Goal: Task Accomplishment & Management: Use online tool/utility

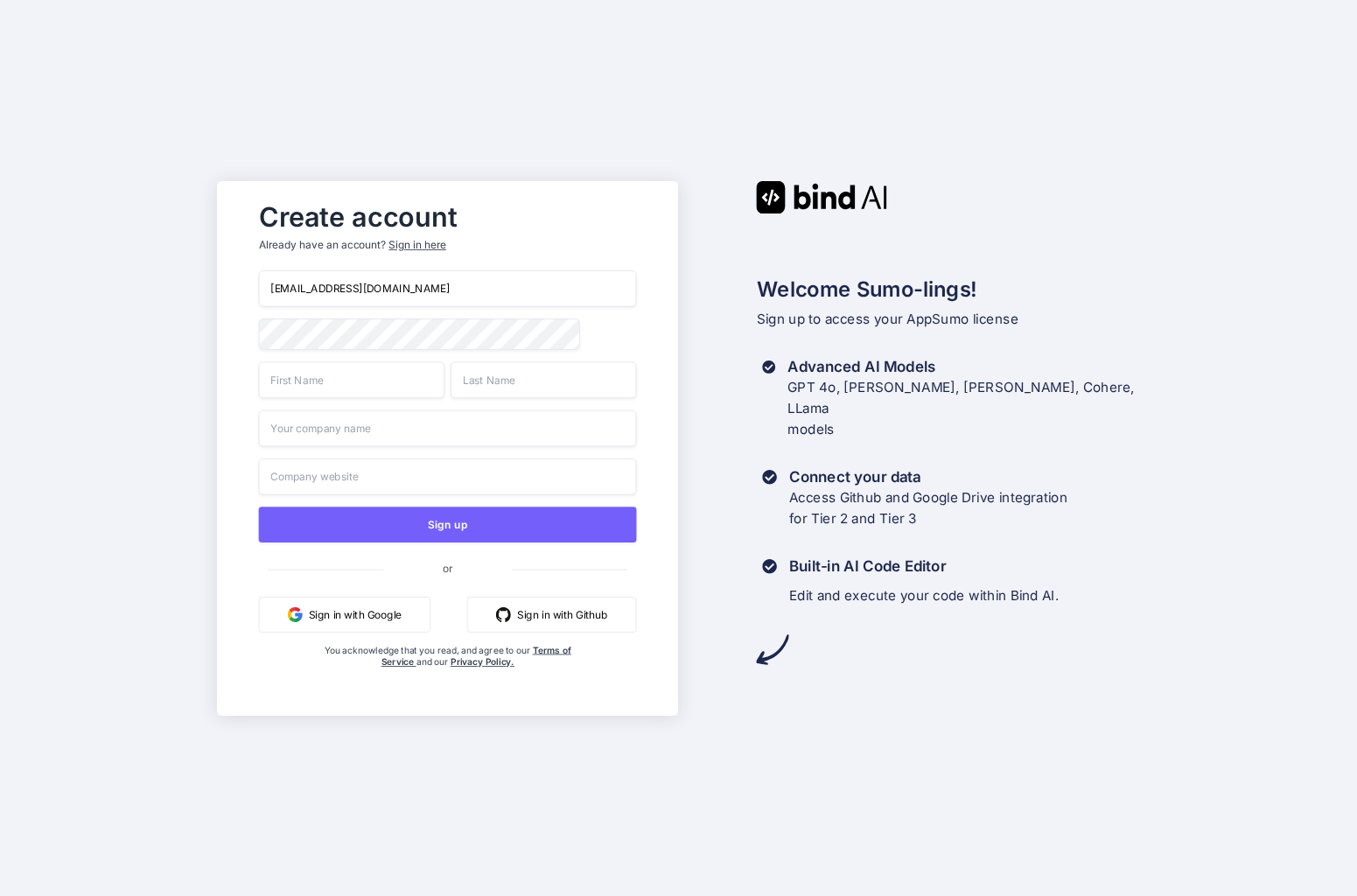
type input "info@mrjunction.com"
type input "Junction"
type input "Friends"
type input "mrJunction"
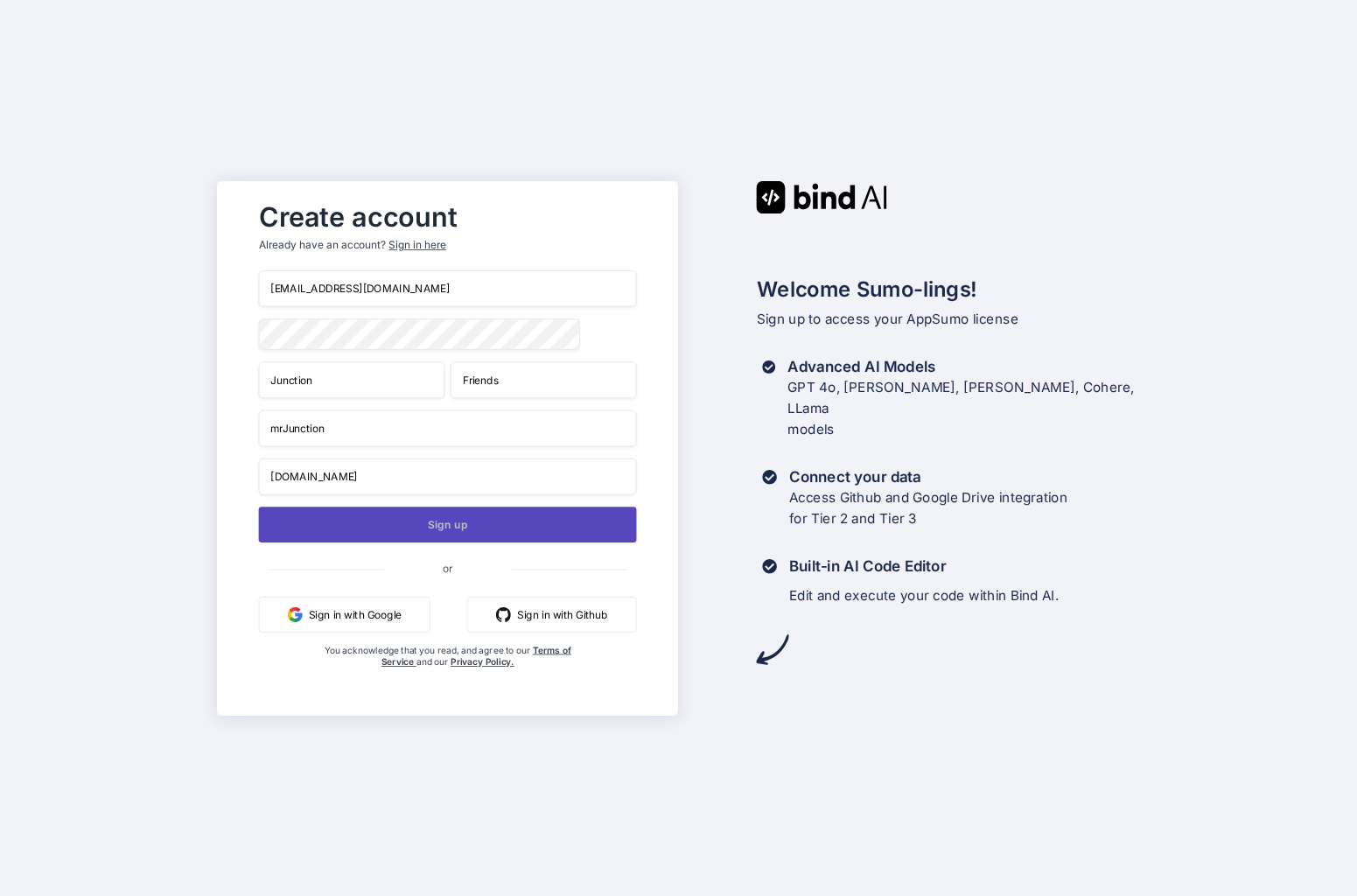
type input "www.mrjunction.com"
click at [437, 524] on button "Sign up" at bounding box center [448, 524] width 378 height 36
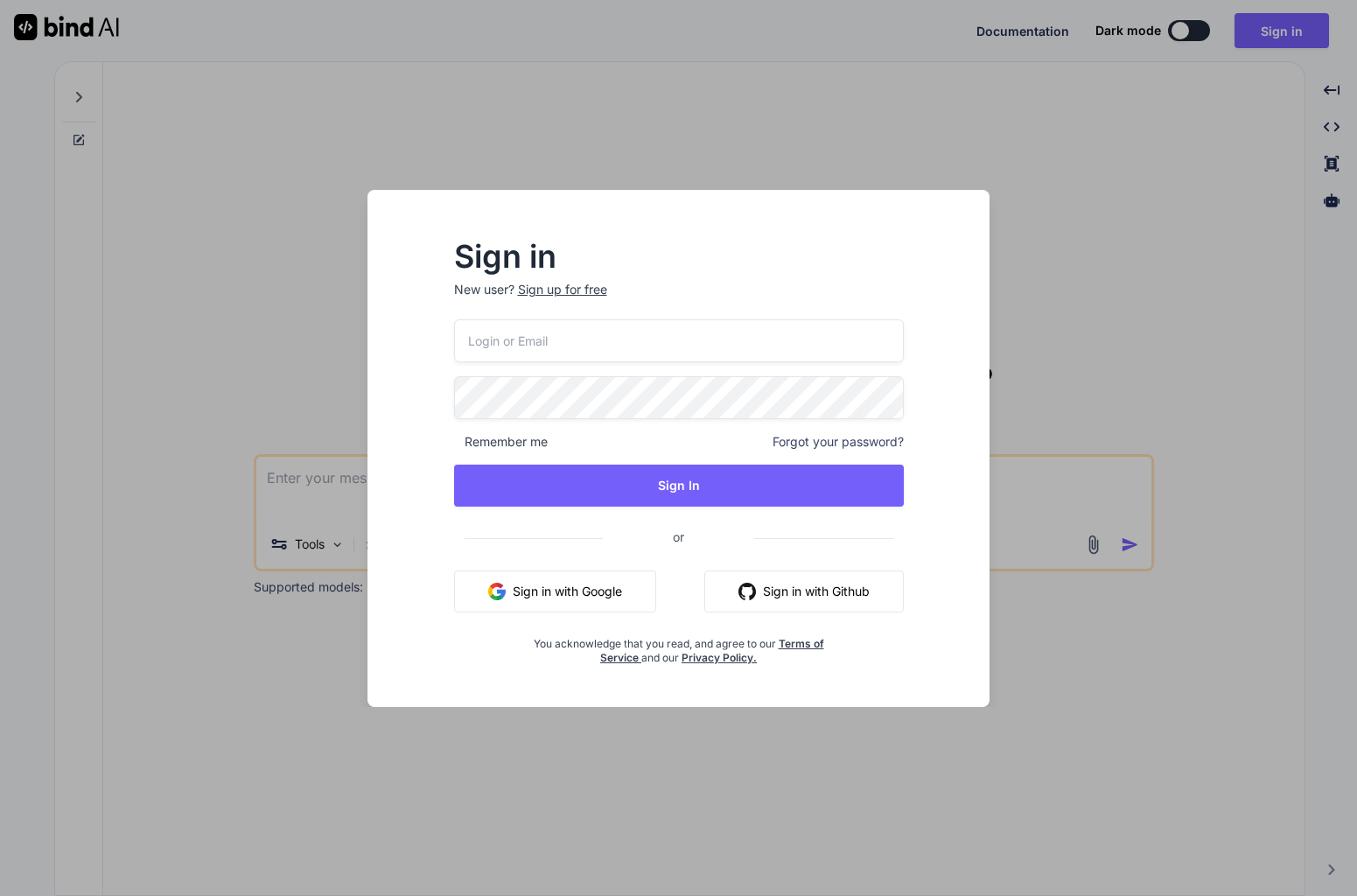
type textarea "x"
type input "info@mrjunction.com"
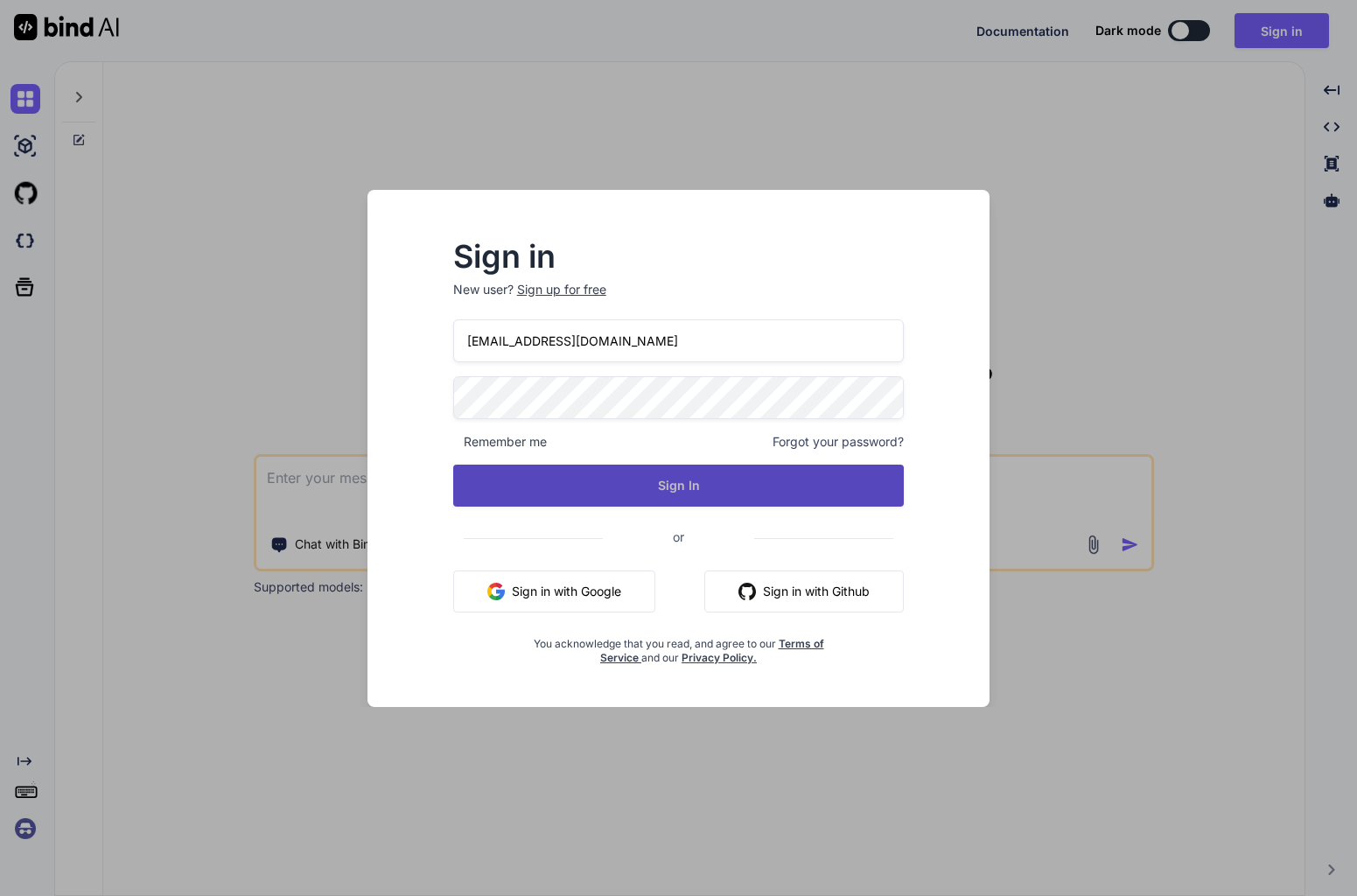
click at [667, 489] on button "Sign In" at bounding box center [679, 486] width 451 height 42
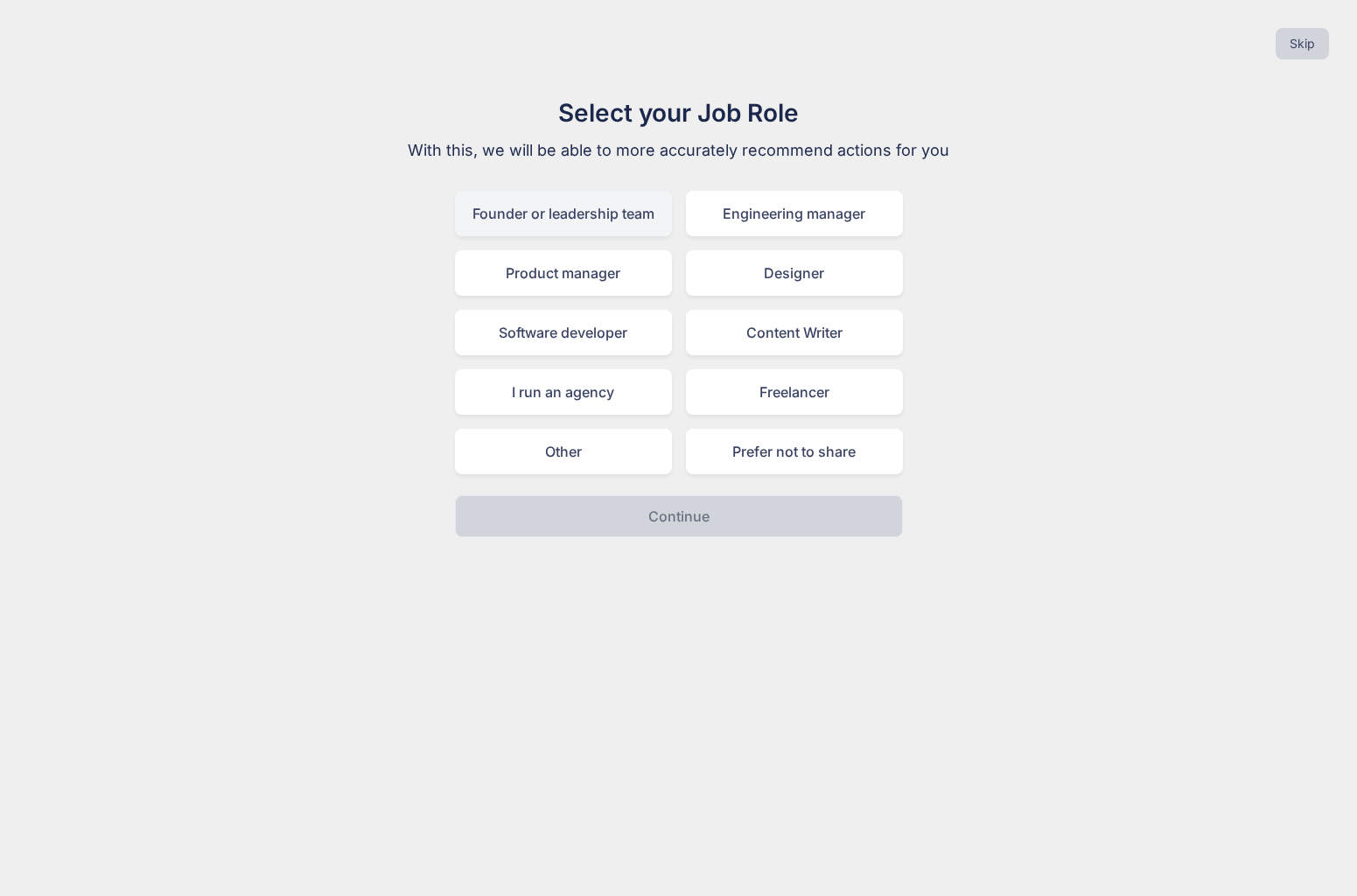
click at [652, 218] on div "Founder or leadership team" at bounding box center [563, 213] width 217 height 45
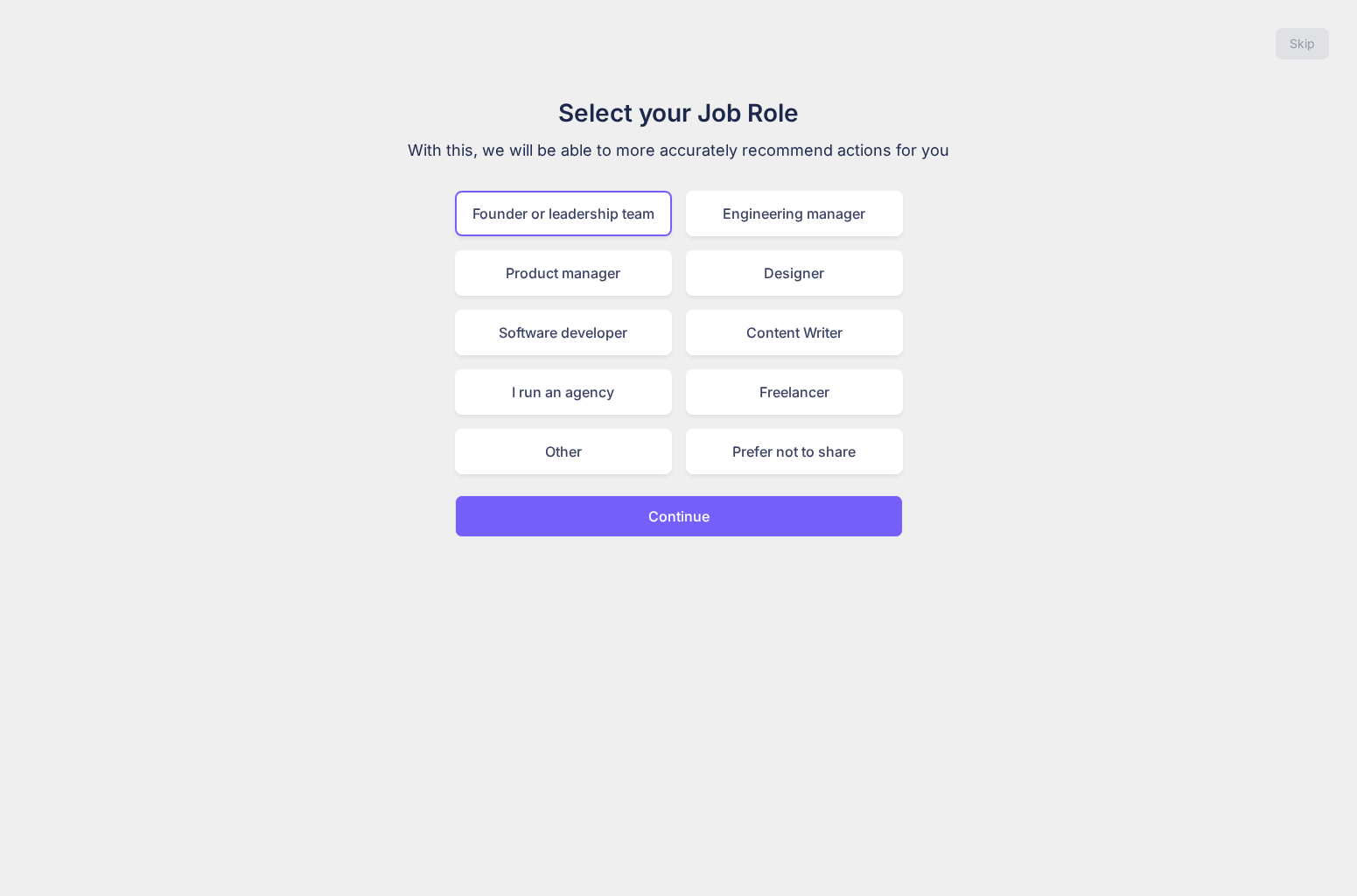
click at [688, 518] on p "Continue" at bounding box center [679, 516] width 62 height 21
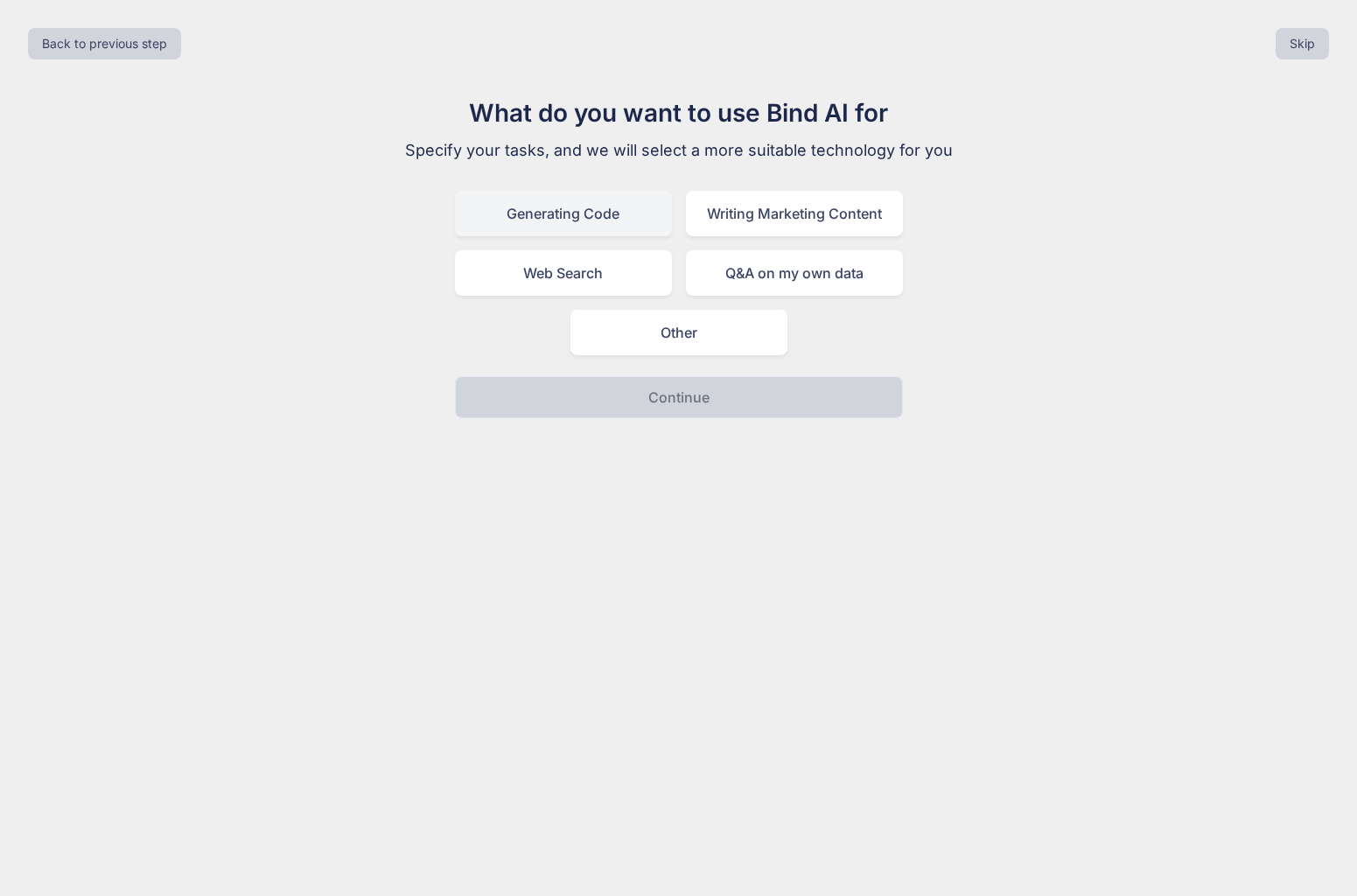
click at [618, 222] on div "Generating Code" at bounding box center [563, 213] width 217 height 45
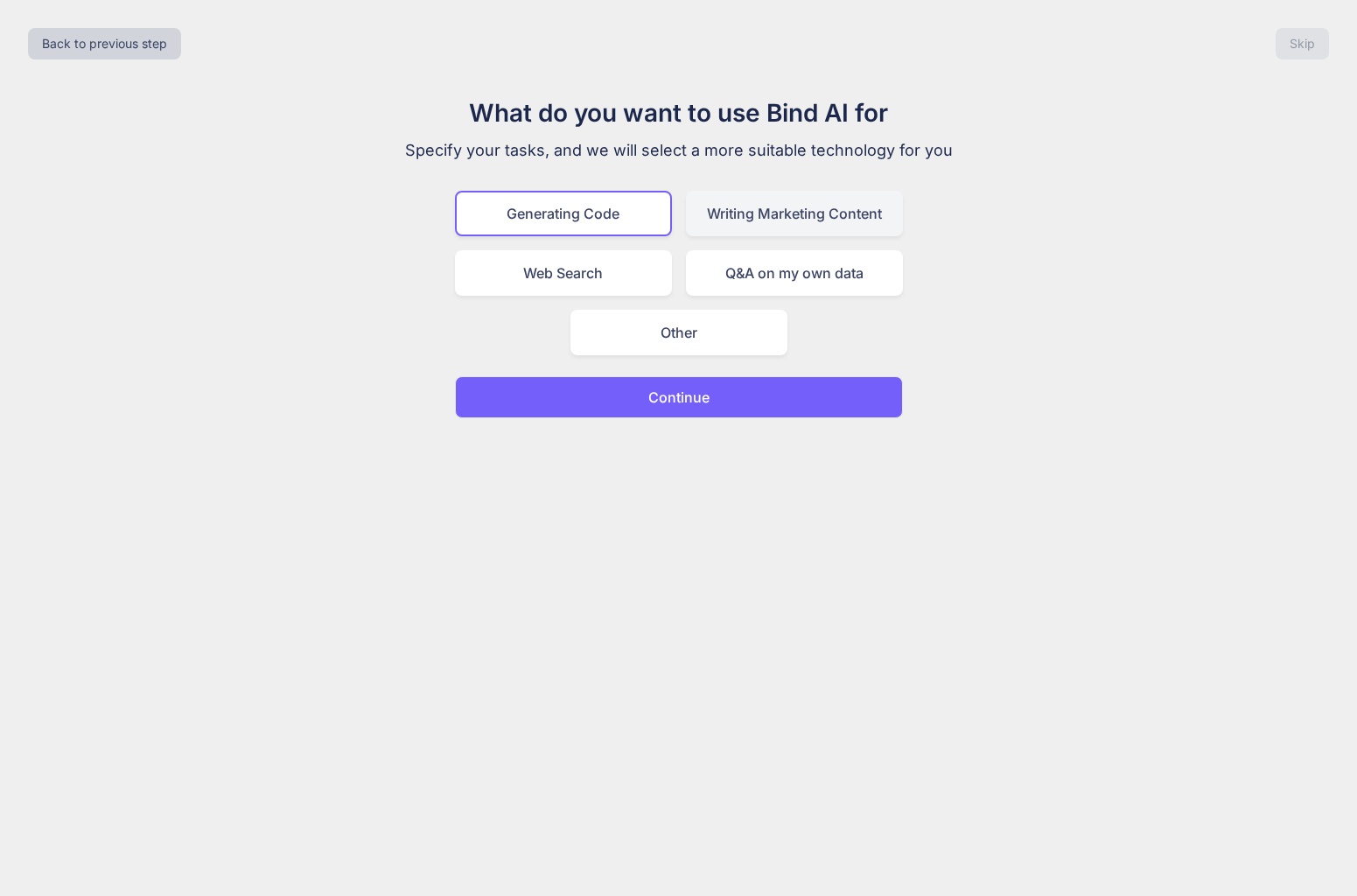
click at [714, 218] on div "Writing Marketing Content" at bounding box center [794, 213] width 217 height 45
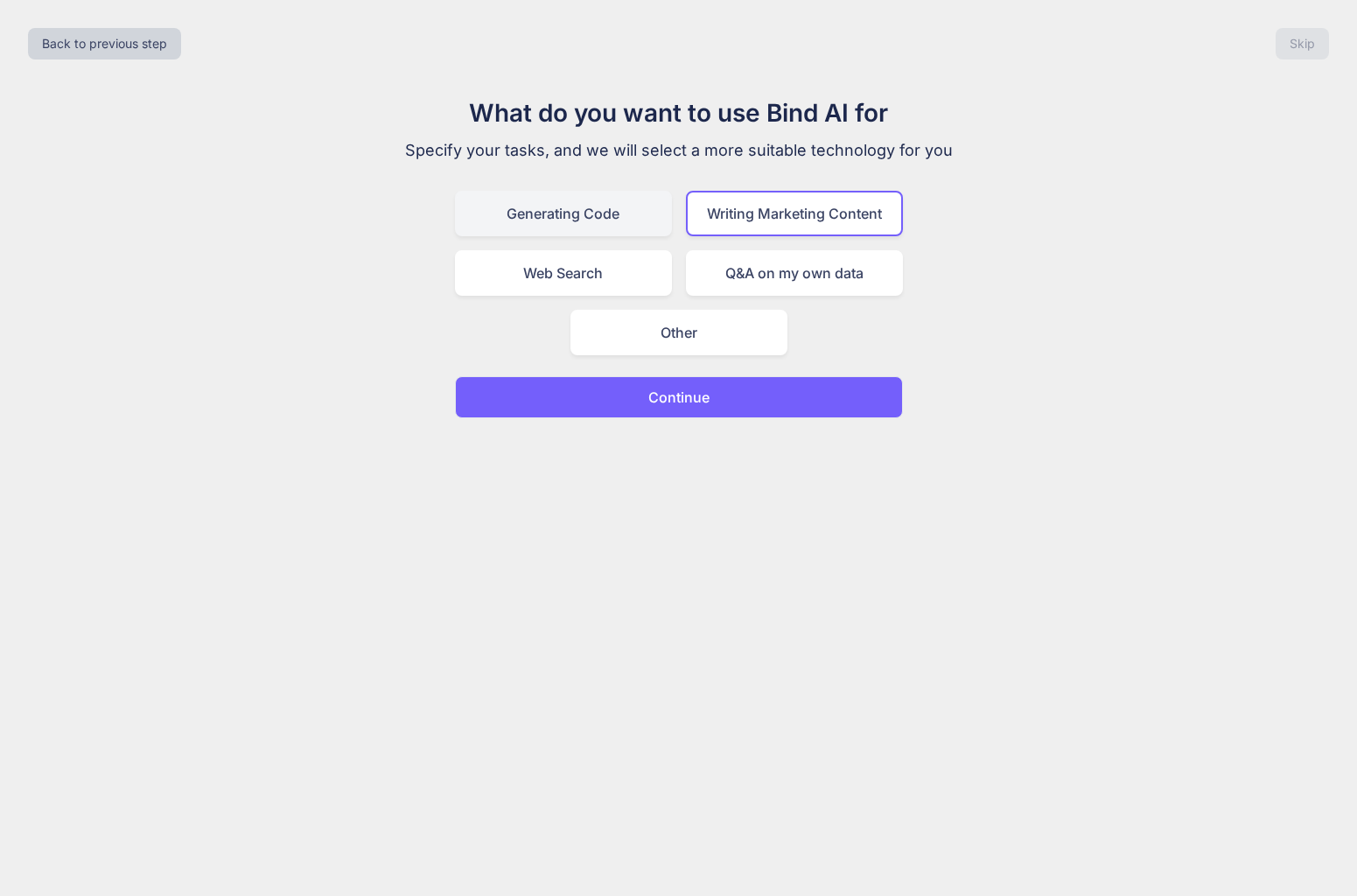
click at [641, 221] on div "Generating Code" at bounding box center [563, 213] width 217 height 45
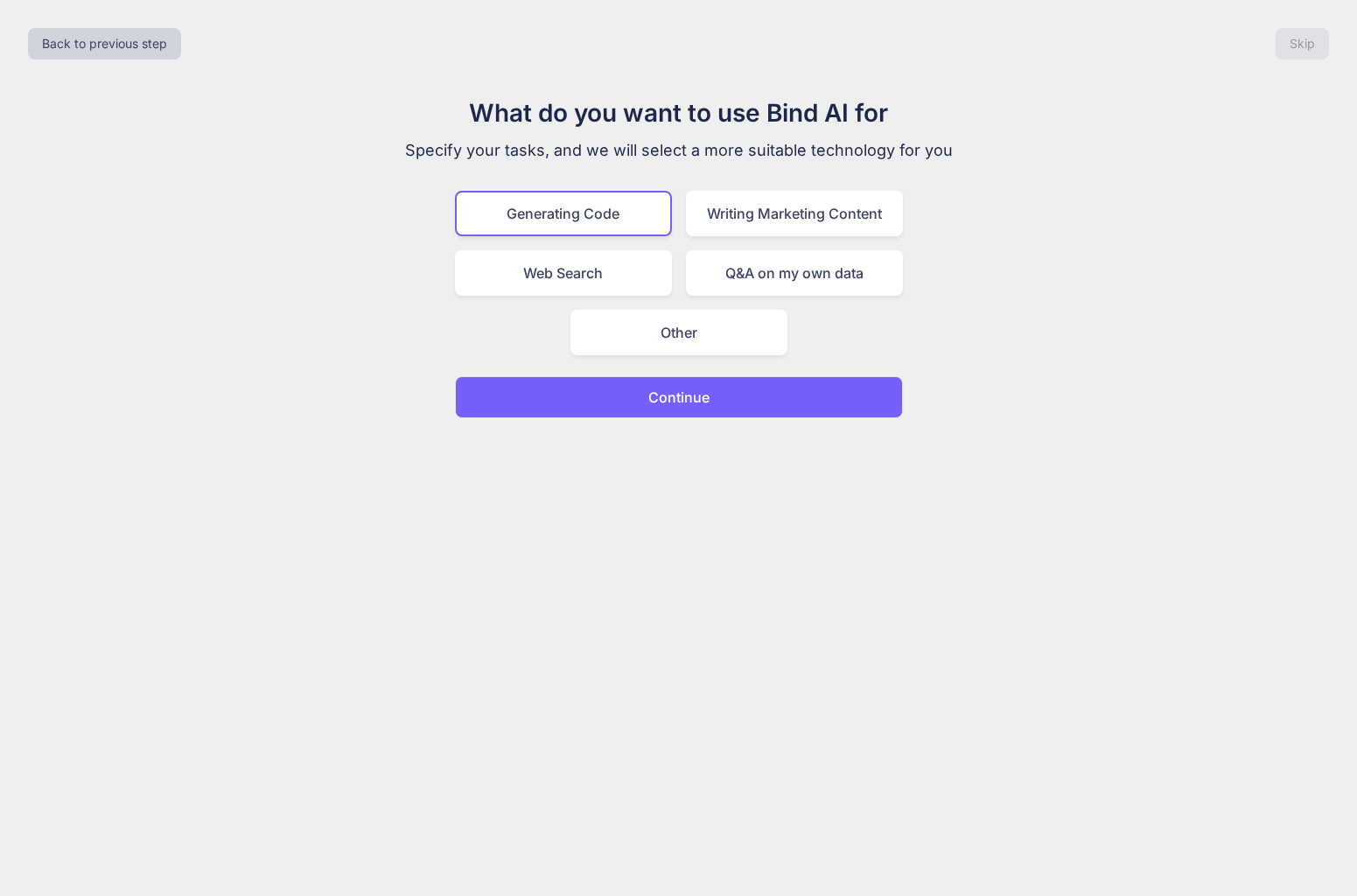
click at [697, 395] on p "Continue" at bounding box center [679, 397] width 62 height 21
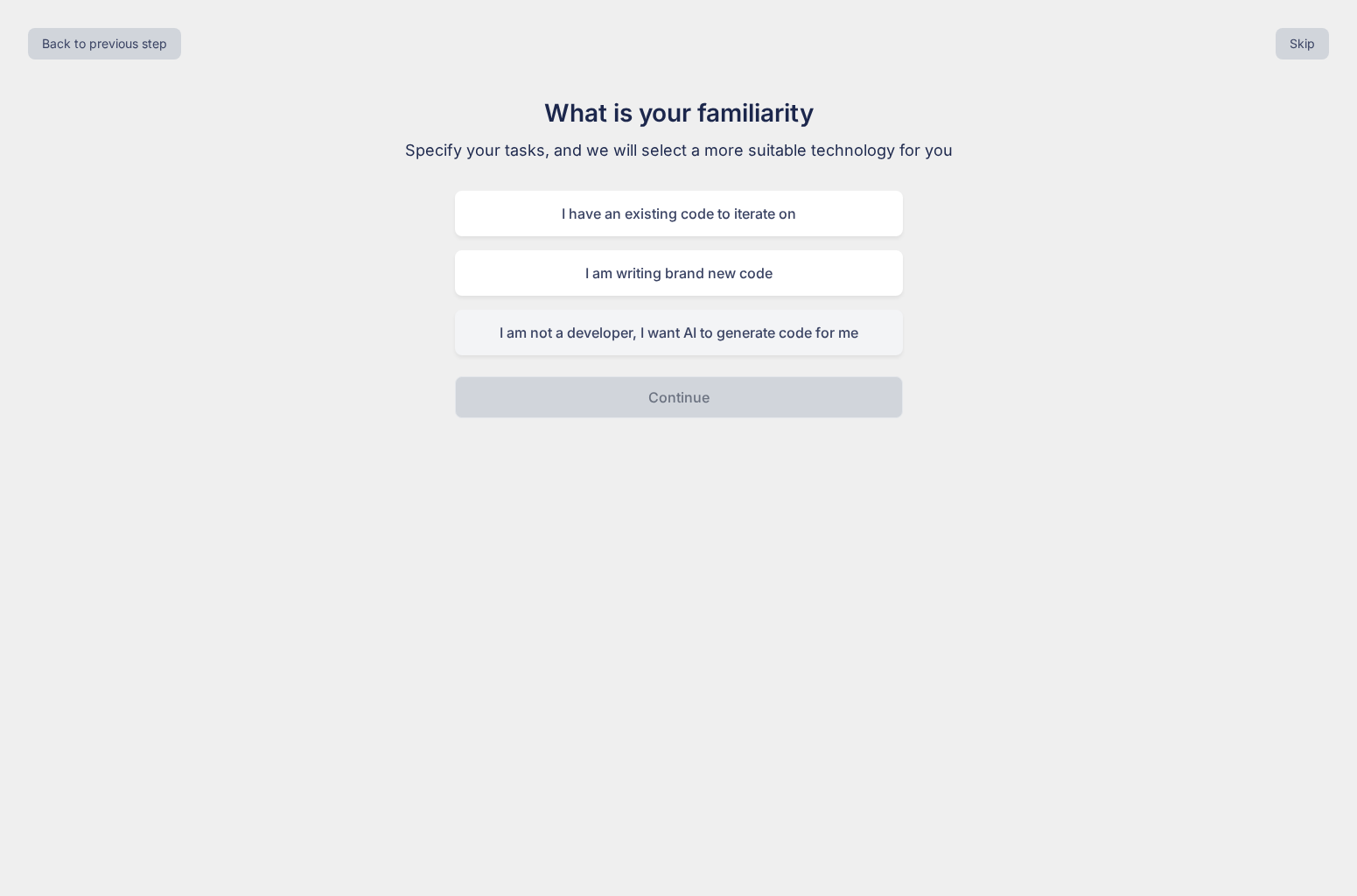
click at [677, 334] on div "I am not a developer, I want AI to generate code for me" at bounding box center [679, 332] width 448 height 45
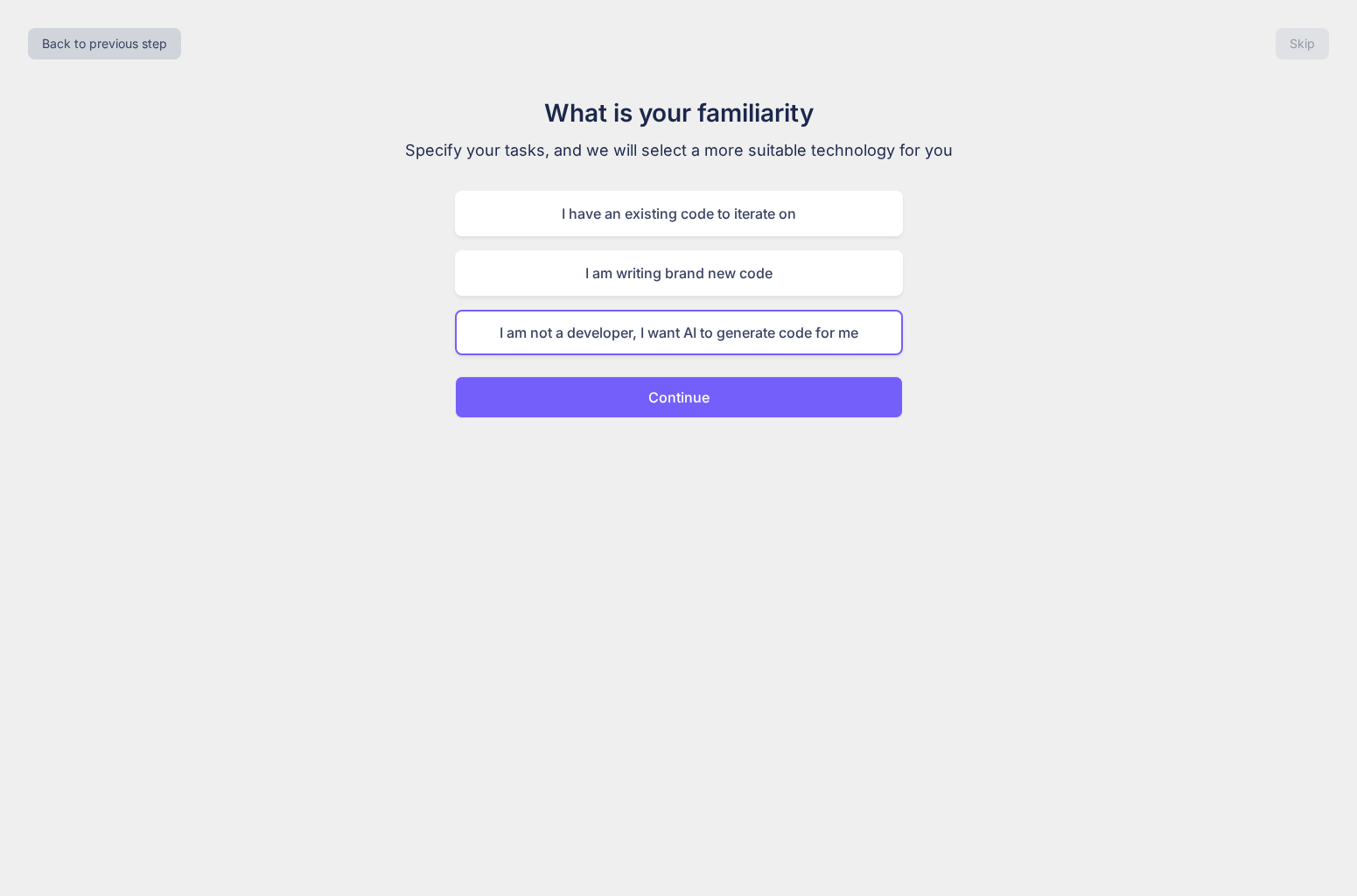
click at [687, 400] on p "Continue" at bounding box center [679, 397] width 62 height 21
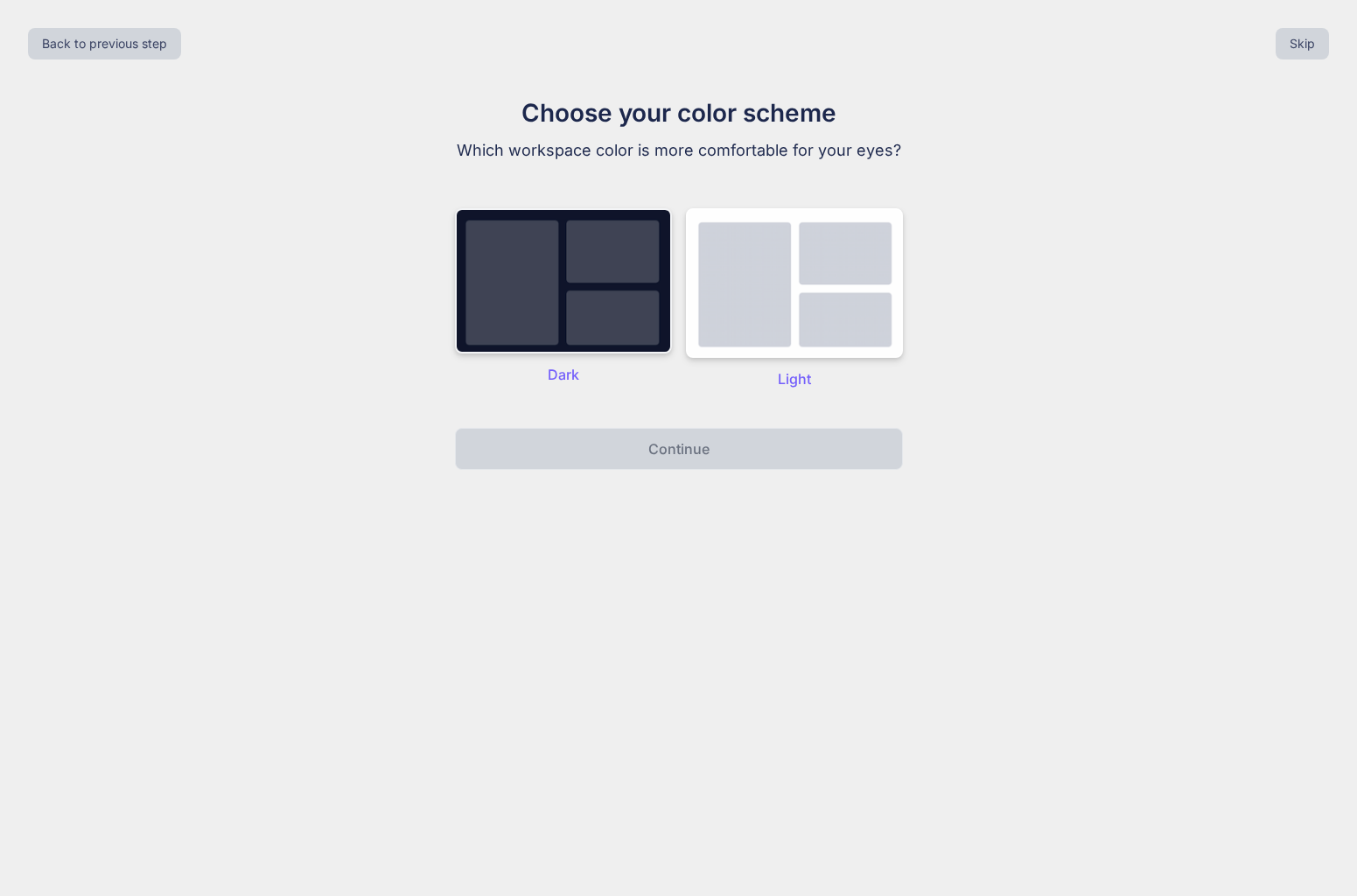
click at [634, 328] on img at bounding box center [563, 281] width 217 height 146
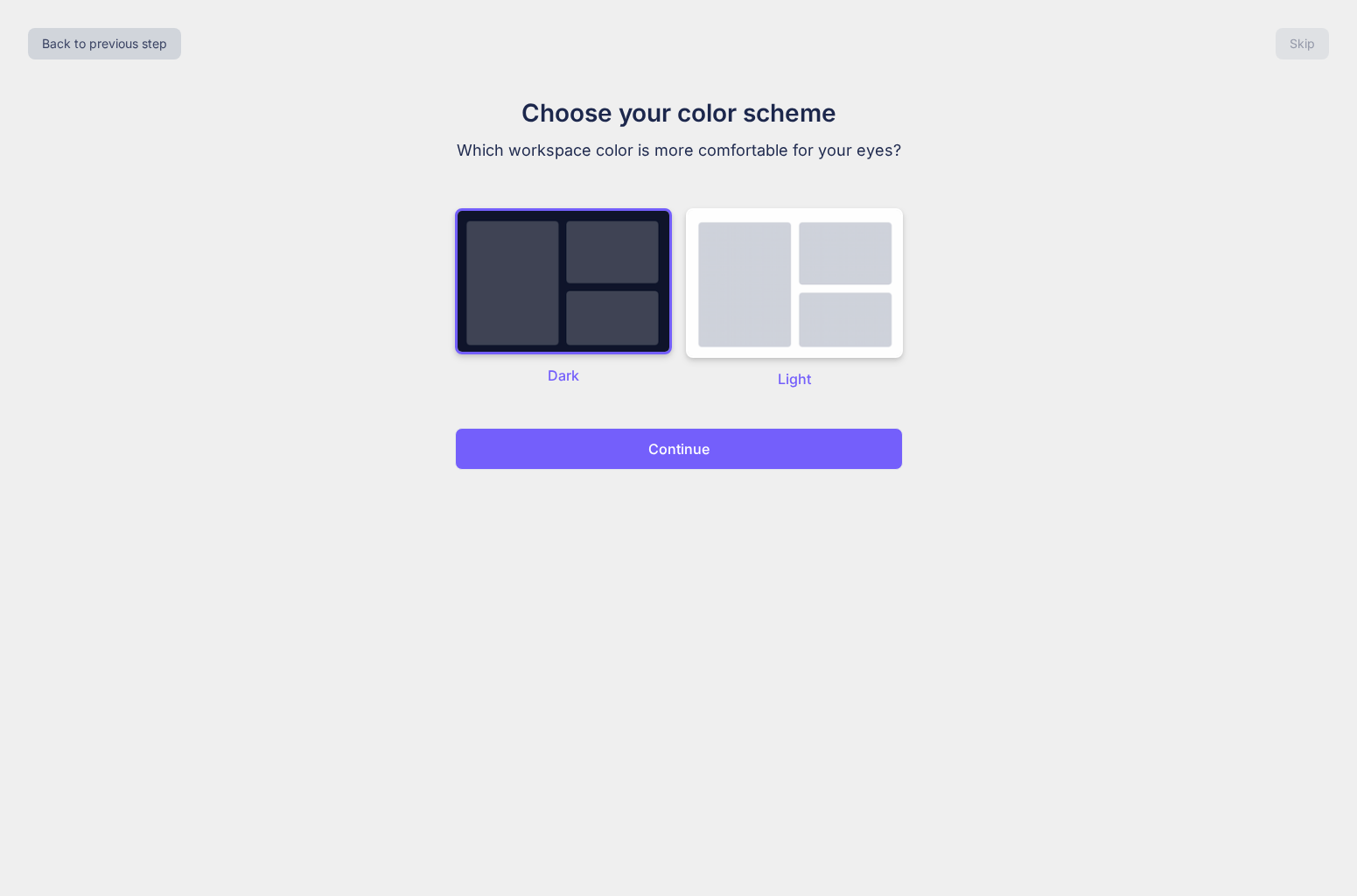
click at [683, 446] on p "Continue" at bounding box center [679, 449] width 62 height 21
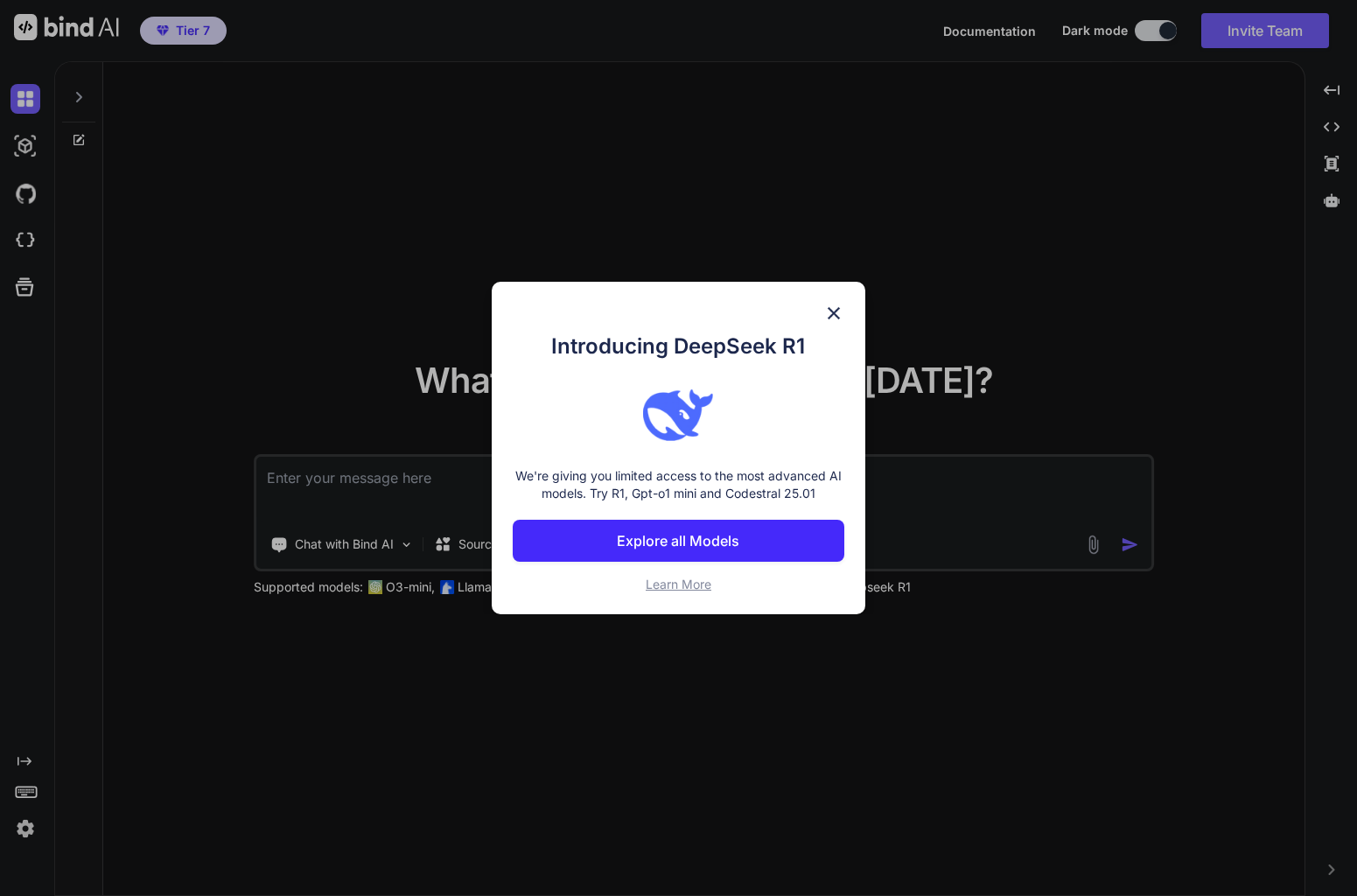
click at [759, 543] on button "Explore all Models" at bounding box center [679, 541] width 332 height 42
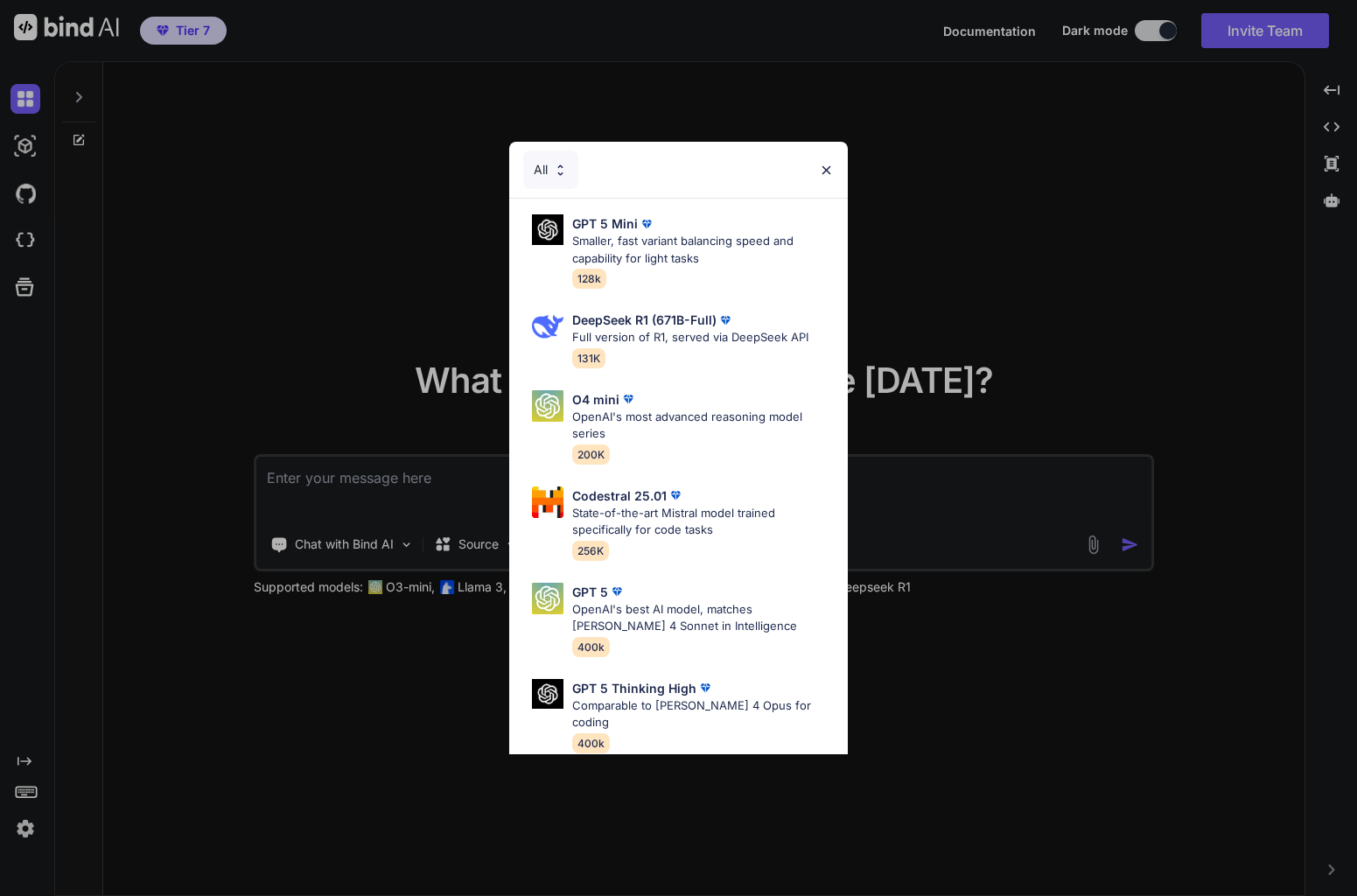
click at [557, 170] on img at bounding box center [559, 170] width 14 height 14
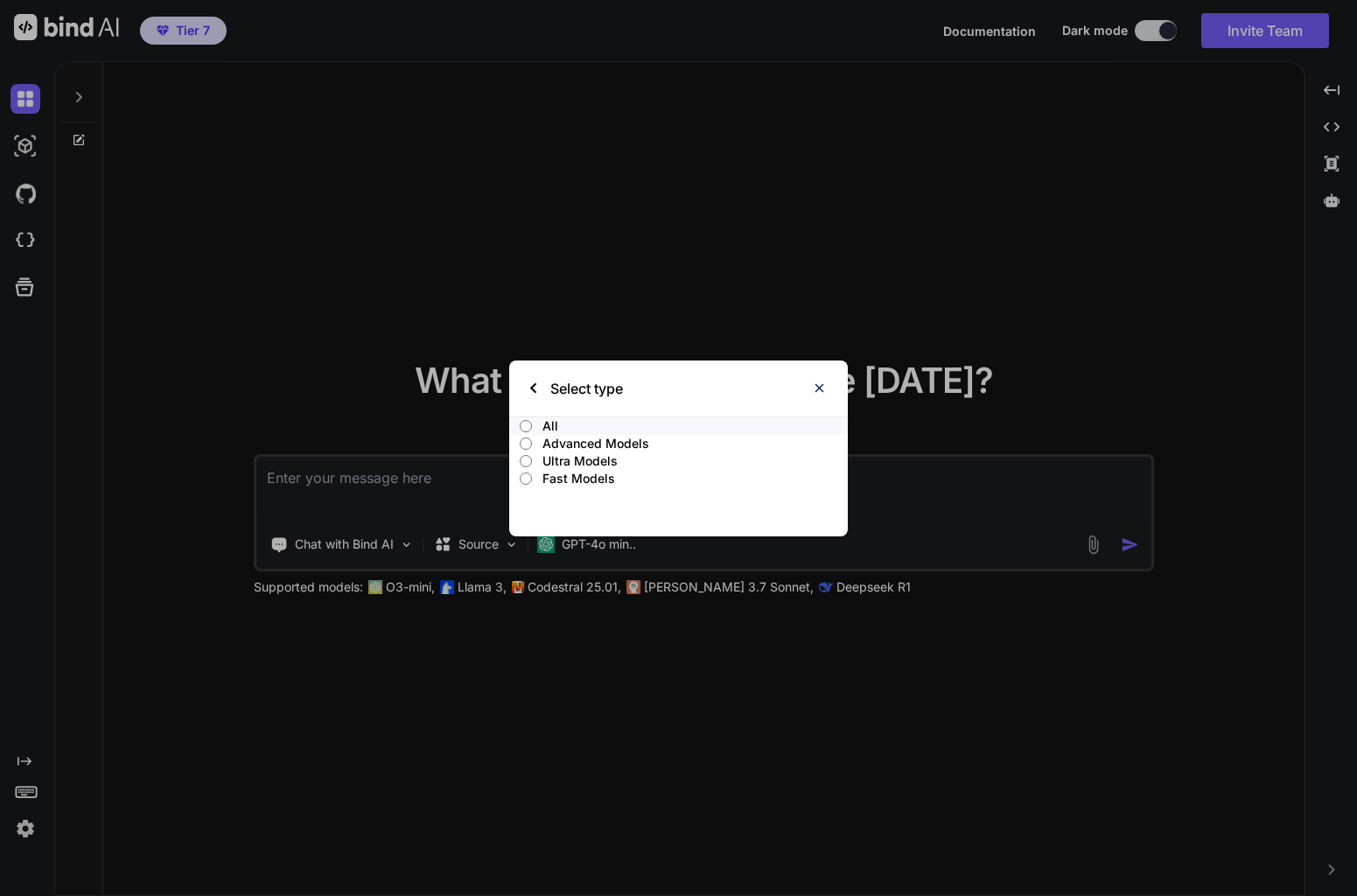
click at [533, 389] on img at bounding box center [533, 388] width 6 height 11
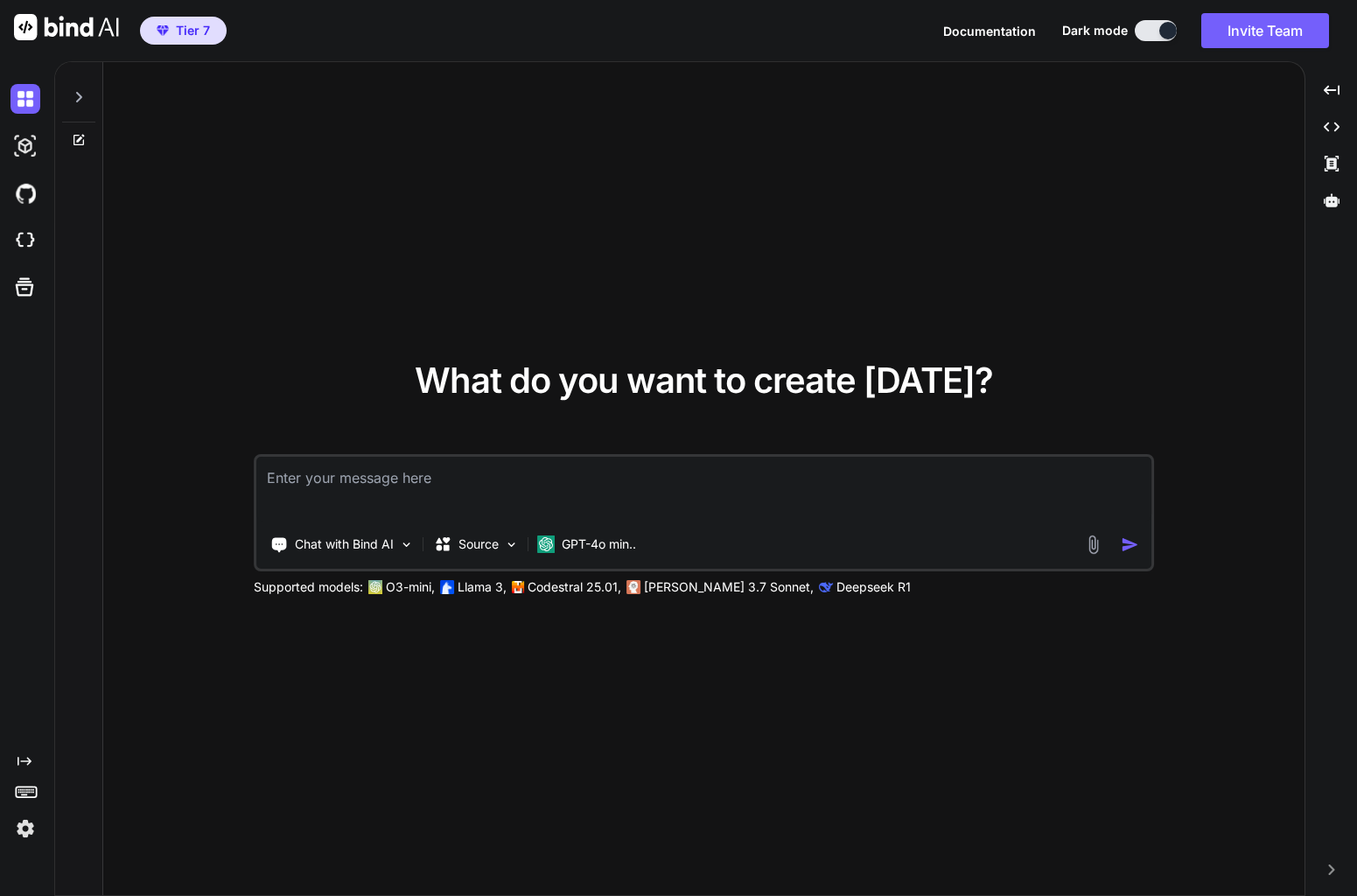
click at [873, 475] on textarea at bounding box center [704, 489] width 896 height 65
paste textarea "An authenticated membership site that holds various web apps that are essential…"
type textarea "x"
type textarea "An authenticated membership site that holds various web apps that are essential…"
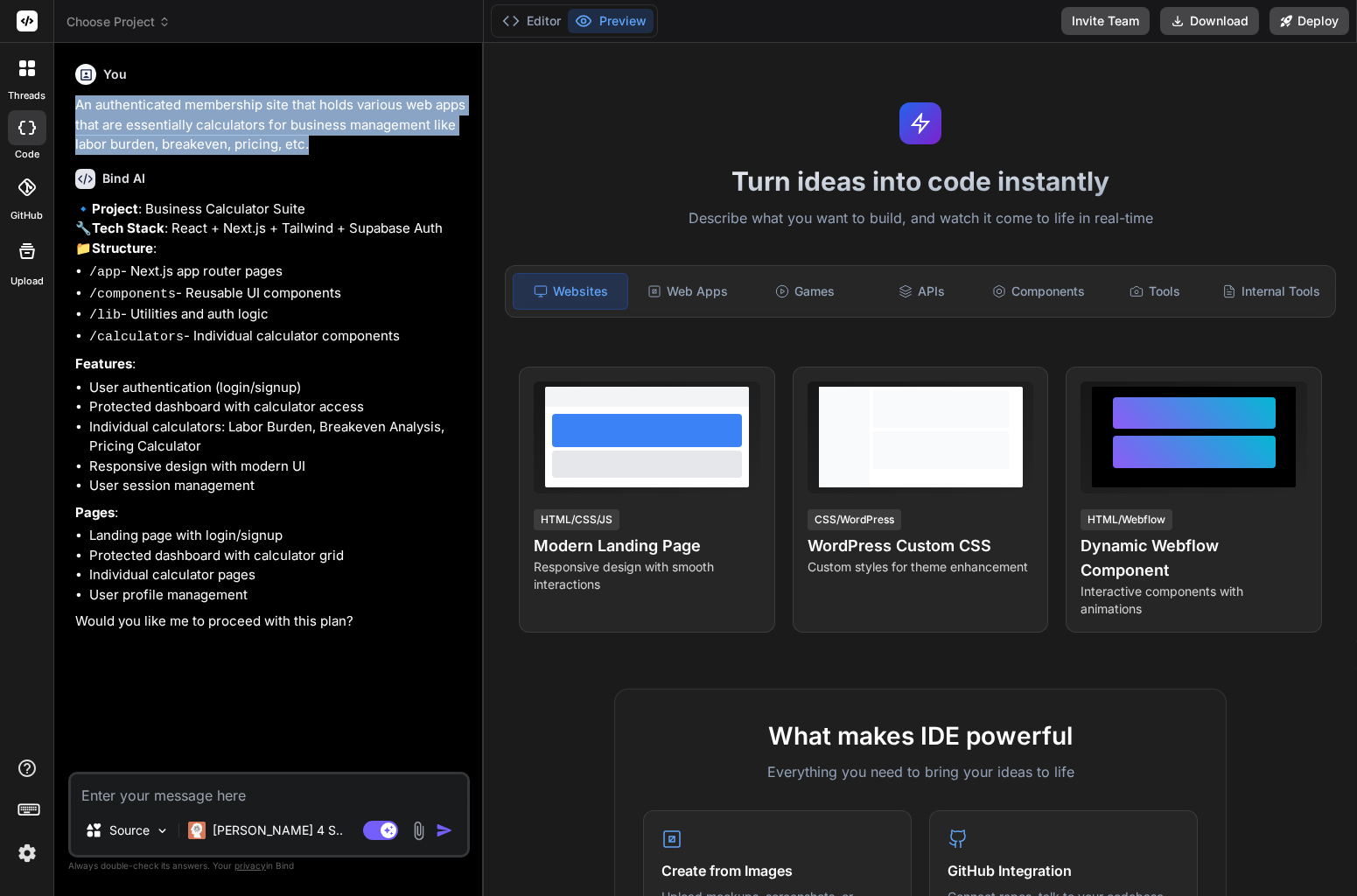
drag, startPoint x: 311, startPoint y: 149, endPoint x: 70, endPoint y: 111, distance: 244.0
click at [70, 111] on div "You An authenticated membership site that holds various web apps that are essen…" at bounding box center [269, 475] width 401 height 838
copy p "An authenticated membership site that holds various web apps that are essential…"
